Goal: Task Accomplishment & Management: Use online tool/utility

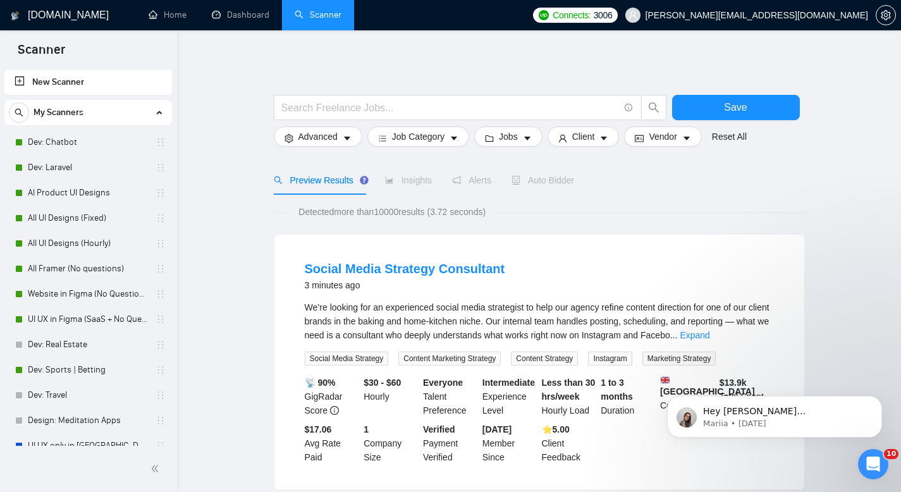
click at [33, 172] on link "Dev: Laravel" at bounding box center [88, 167] width 120 height 25
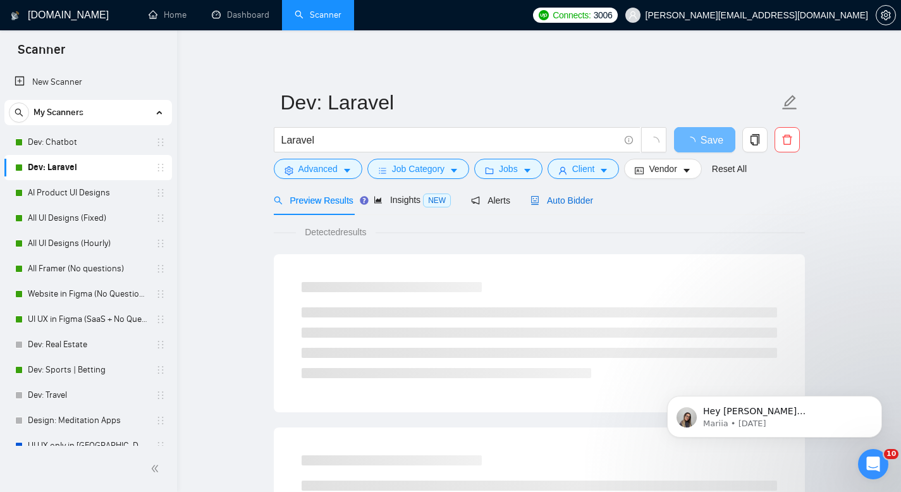
click at [573, 206] on div "Auto Bidder" at bounding box center [561, 200] width 63 height 14
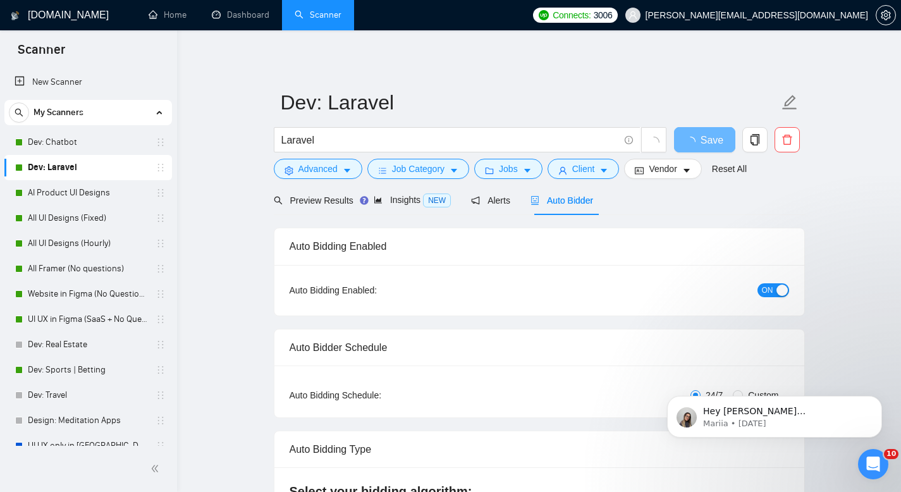
checkbox input "true"
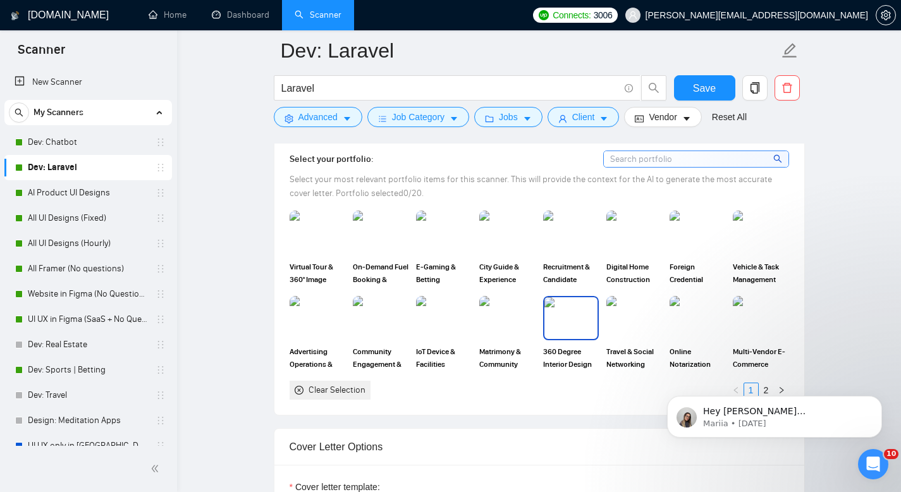
scroll to position [1194, 0]
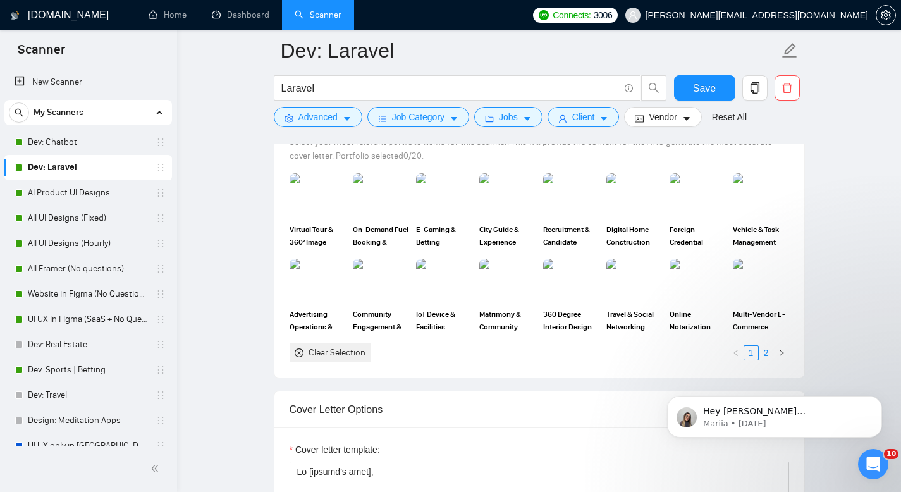
click at [765, 349] on link "2" at bounding box center [766, 353] width 14 height 14
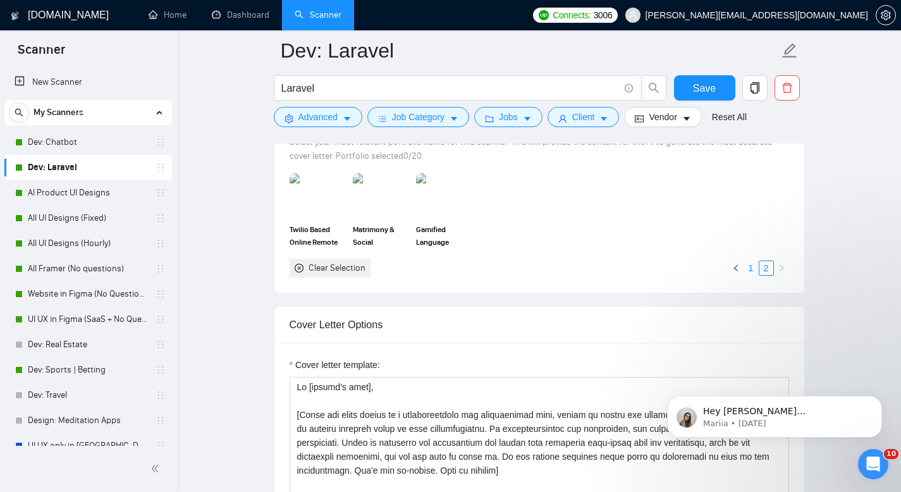
click at [750, 268] on link "1" at bounding box center [751, 268] width 14 height 14
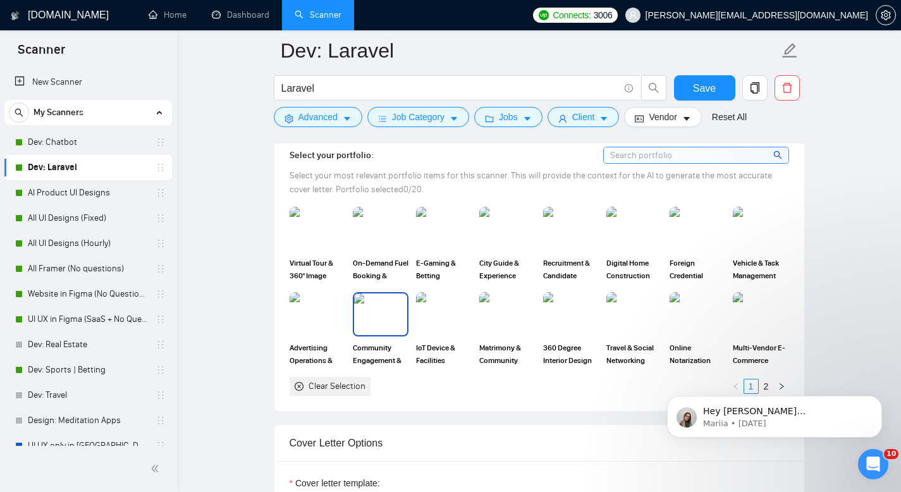
scroll to position [1153, 0]
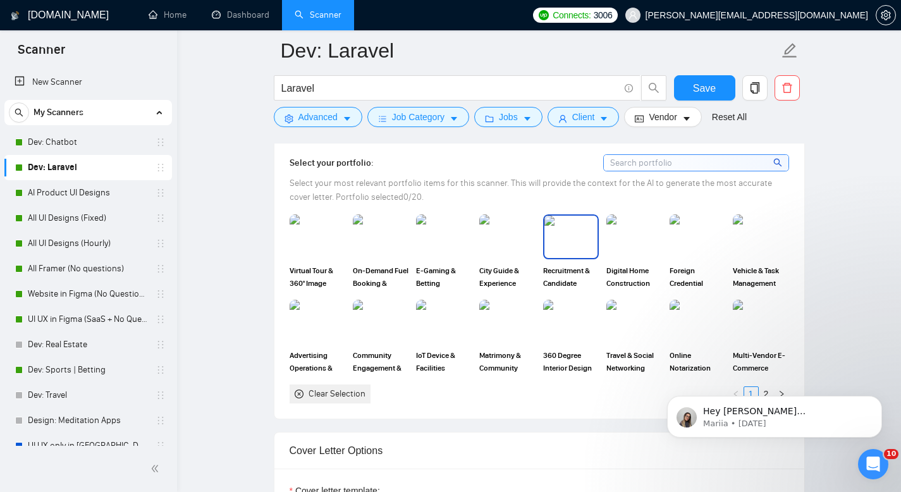
click at [561, 248] on img at bounding box center [570, 237] width 53 height 42
click at [697, 323] on img at bounding box center [697, 322] width 53 height 42
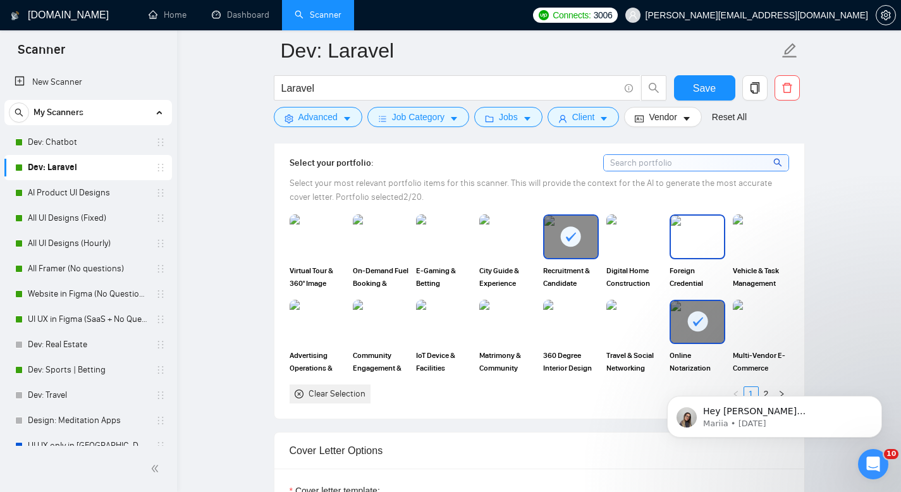
click at [694, 248] on img at bounding box center [697, 237] width 53 height 42
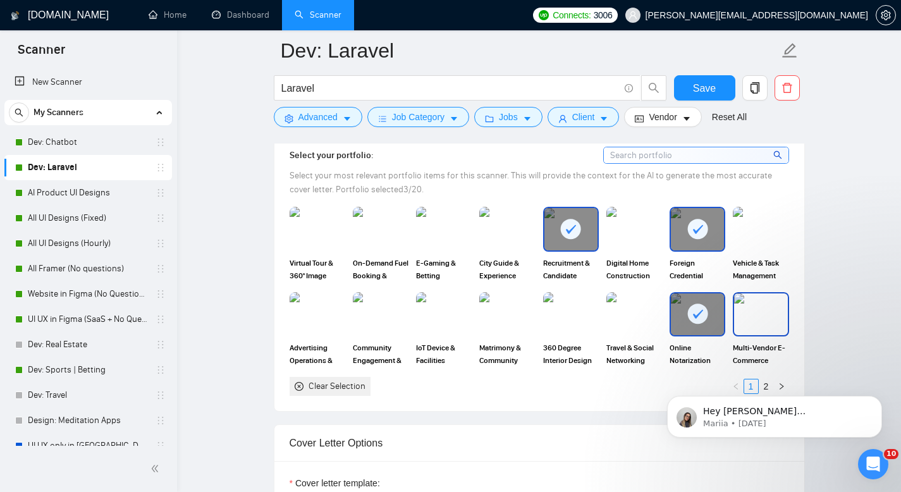
scroll to position [1162, 0]
click at [750, 320] on img at bounding box center [760, 313] width 53 height 42
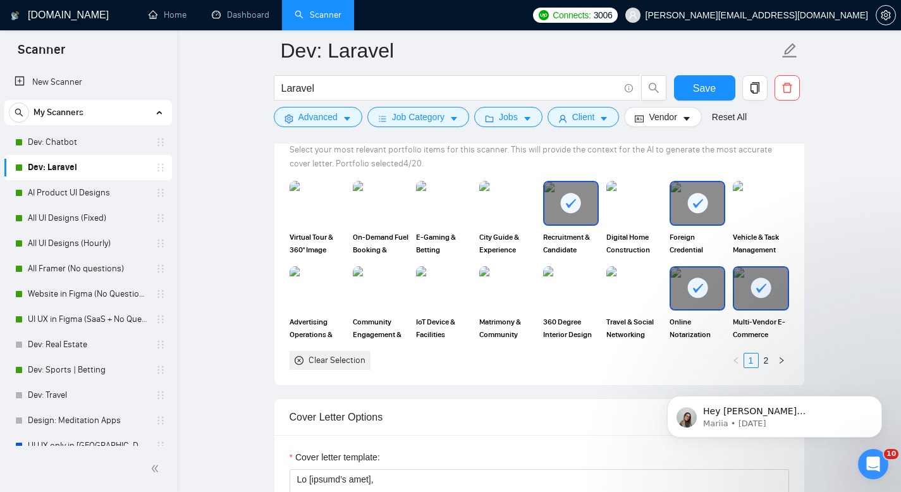
scroll to position [1194, 0]
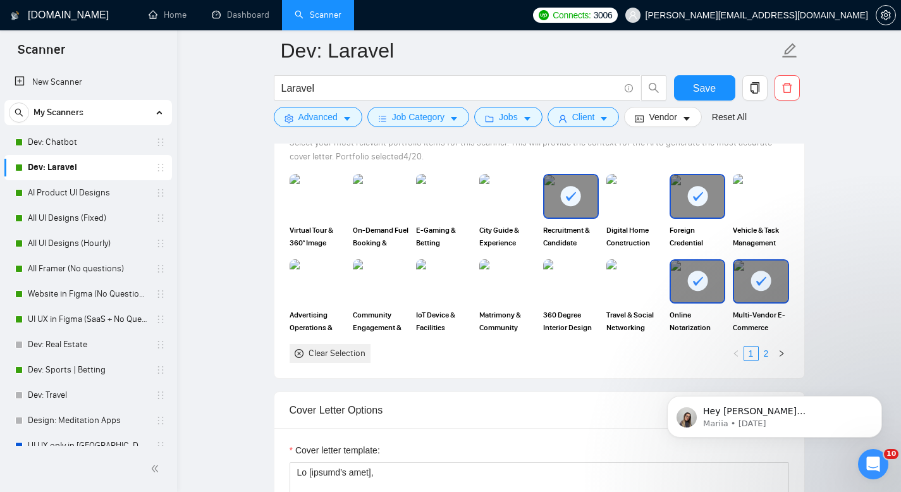
click at [767, 357] on link "2" at bounding box center [766, 353] width 14 height 14
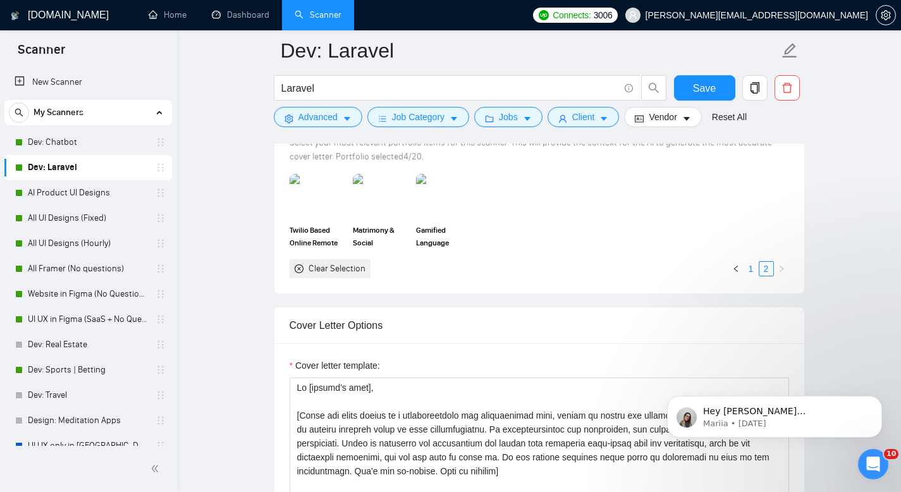
click at [750, 266] on link "1" at bounding box center [751, 269] width 14 height 14
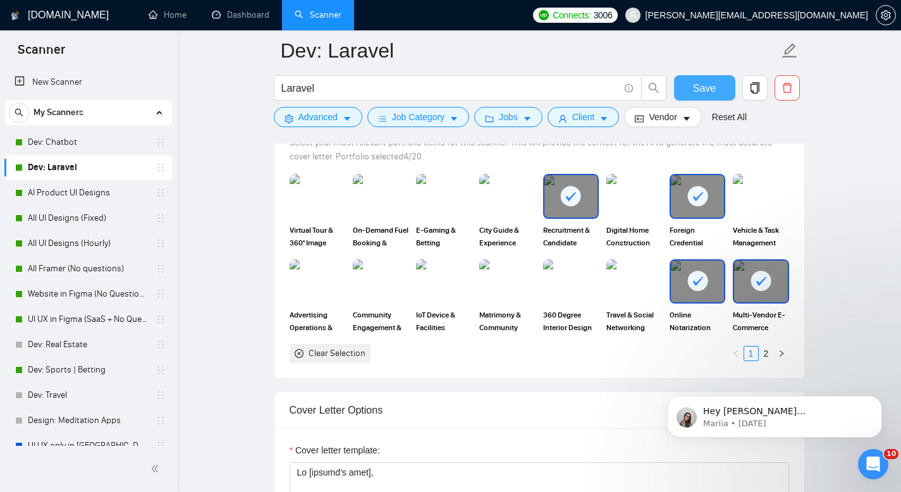
click at [715, 95] on span "Save" at bounding box center [704, 88] width 23 height 16
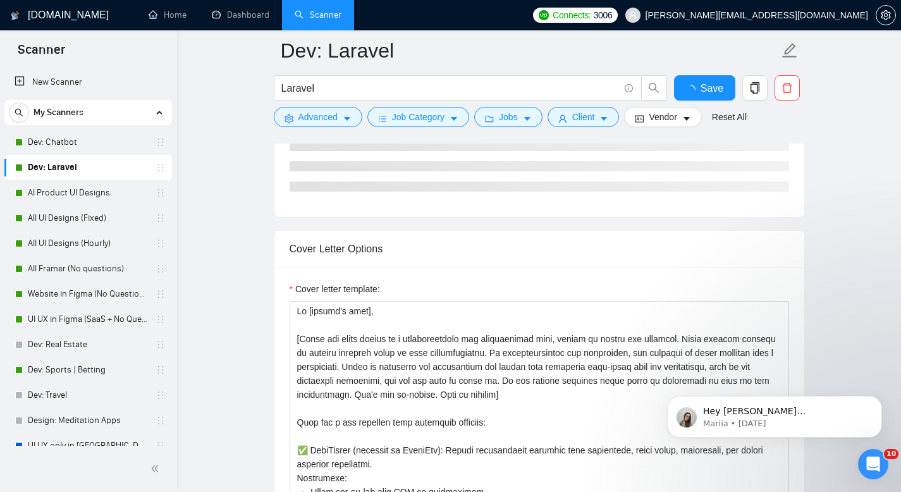
checkbox input "true"
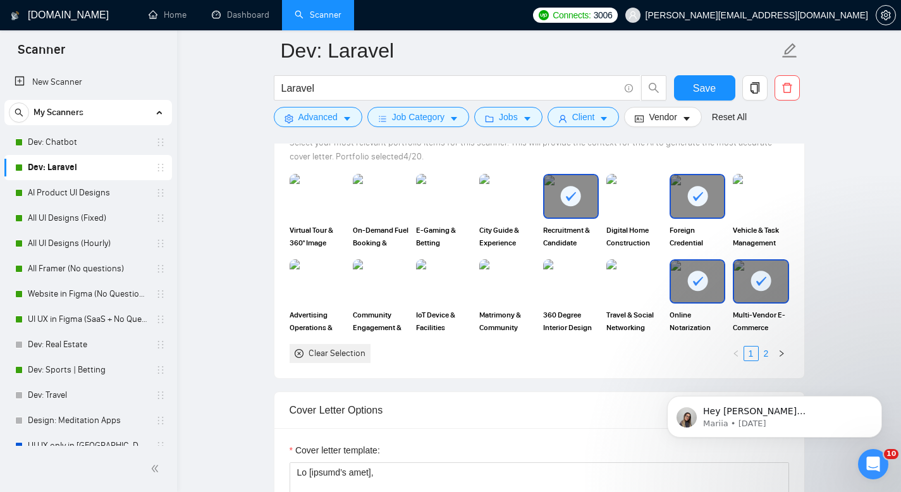
click at [773, 352] on link "2" at bounding box center [766, 353] width 14 height 14
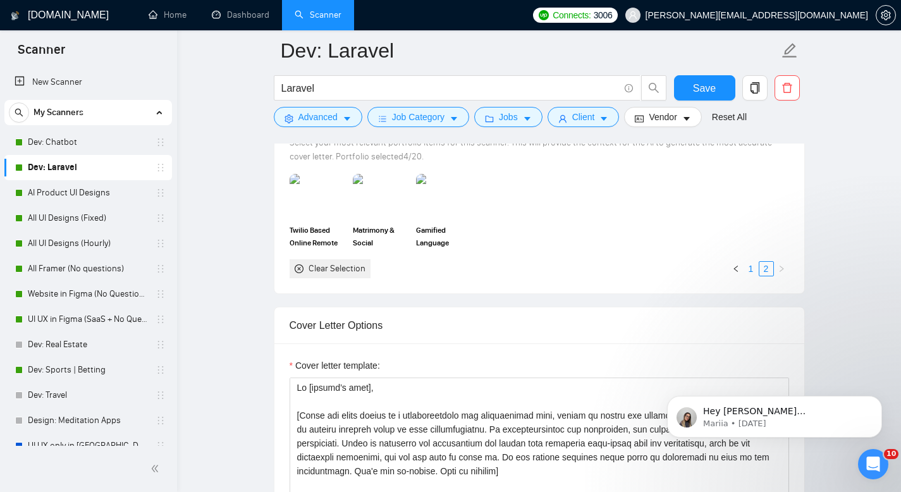
click at [752, 269] on link "1" at bounding box center [751, 269] width 14 height 14
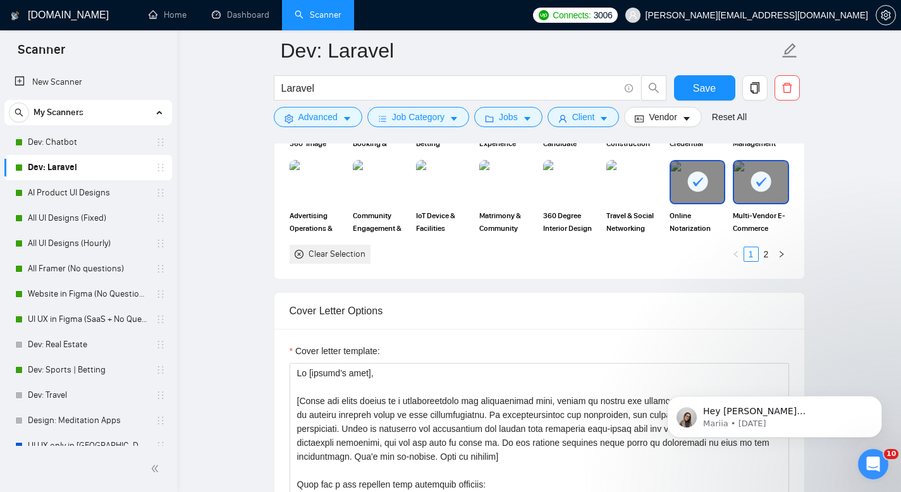
scroll to position [0, 0]
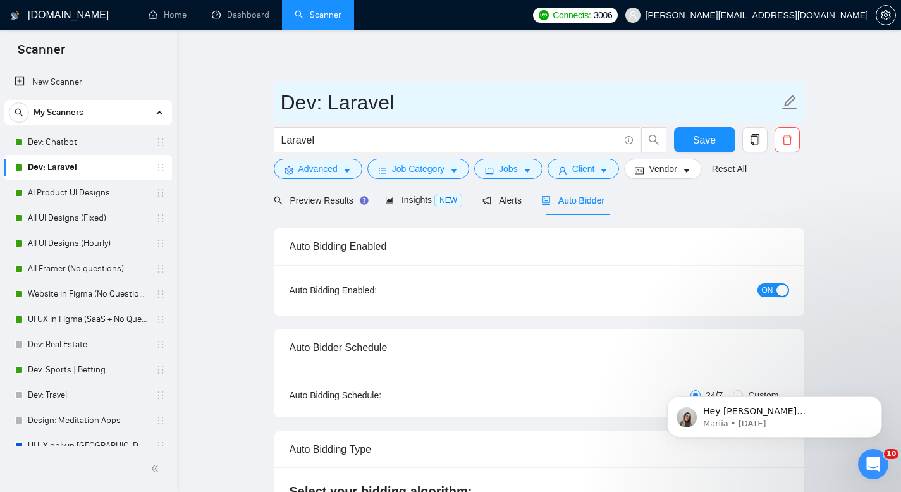
click at [454, 93] on input "Dev: Laravel" at bounding box center [530, 103] width 498 height 32
